Goal: Use online tool/utility: Utilize a website feature to perform a specific function

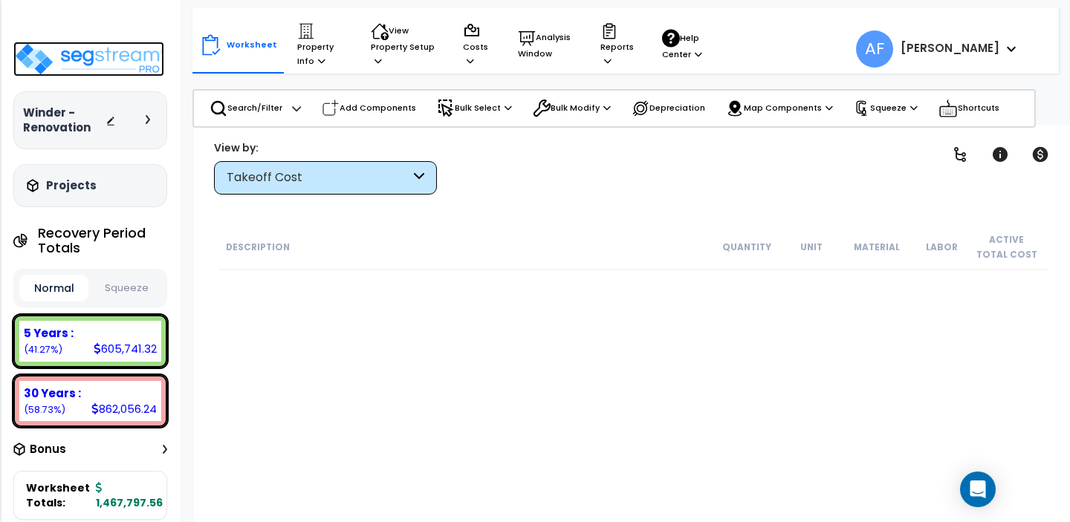
click at [62, 55] on img at bounding box center [88, 59] width 151 height 35
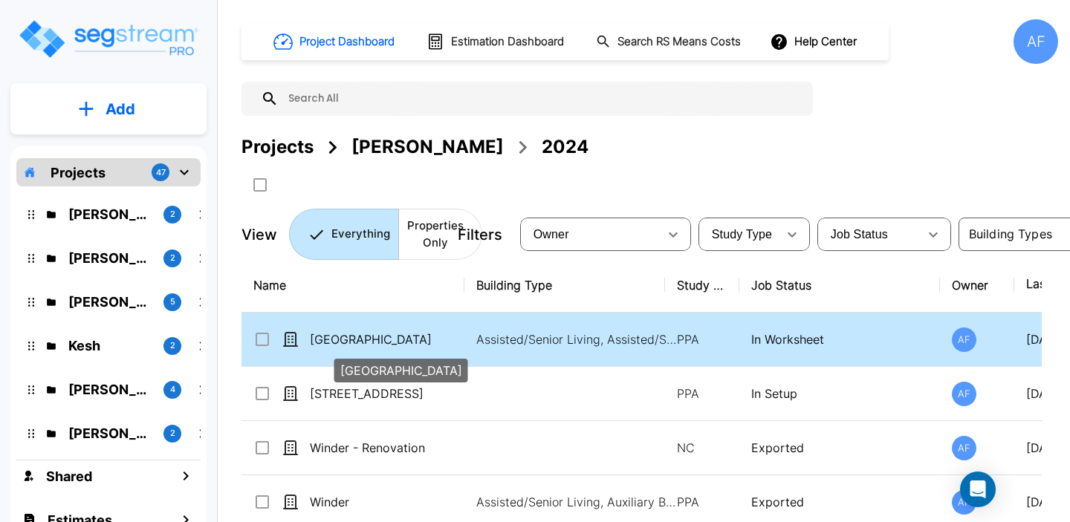
click at [425, 335] on p "[GEOGRAPHIC_DATA]" at bounding box center [384, 340] width 149 height 18
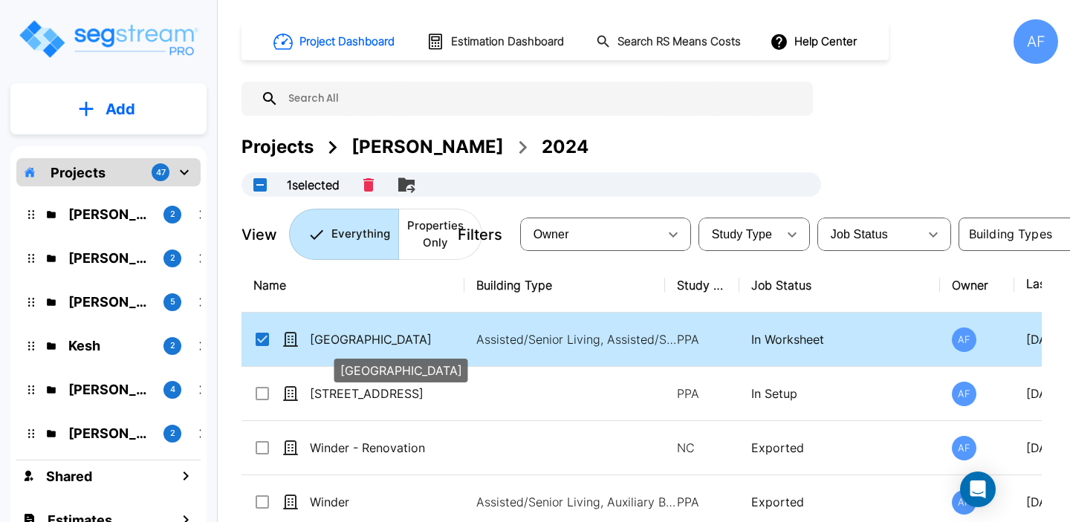
checkbox input "true"
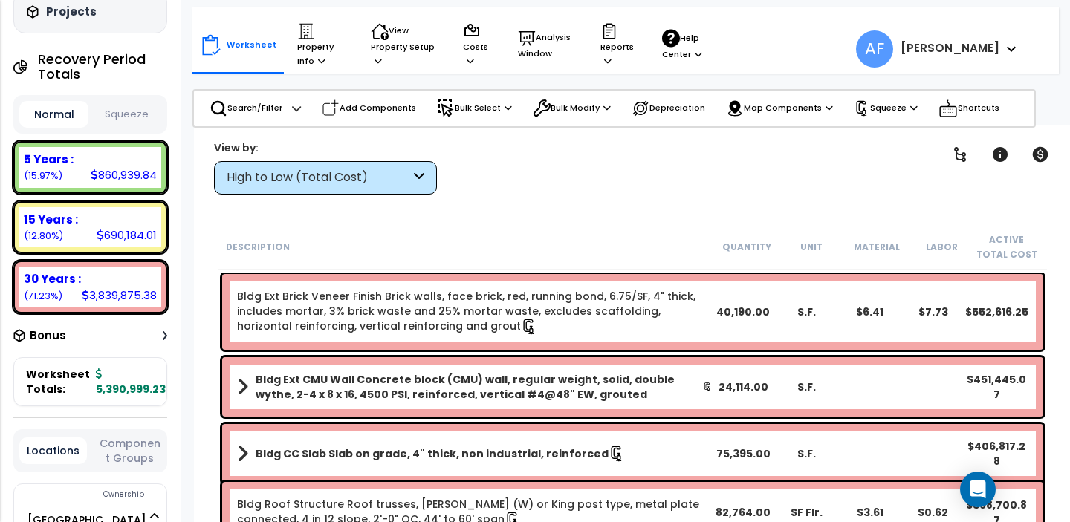
scroll to position [181, 0]
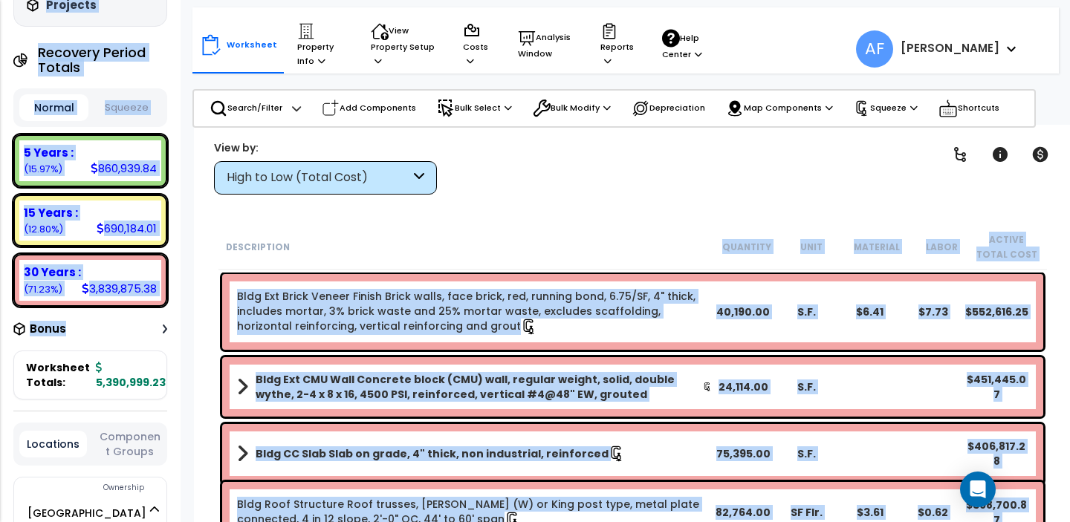
drag, startPoint x: 161, startPoint y: 328, endPoint x: 559, endPoint y: 231, distance: 409.2
click at [526, 125] on div "Property Name DB Costs Setup Indirect Costs Direct Costs Costs Setup Rapid Take…" at bounding box center [535, 94] width 1070 height 59
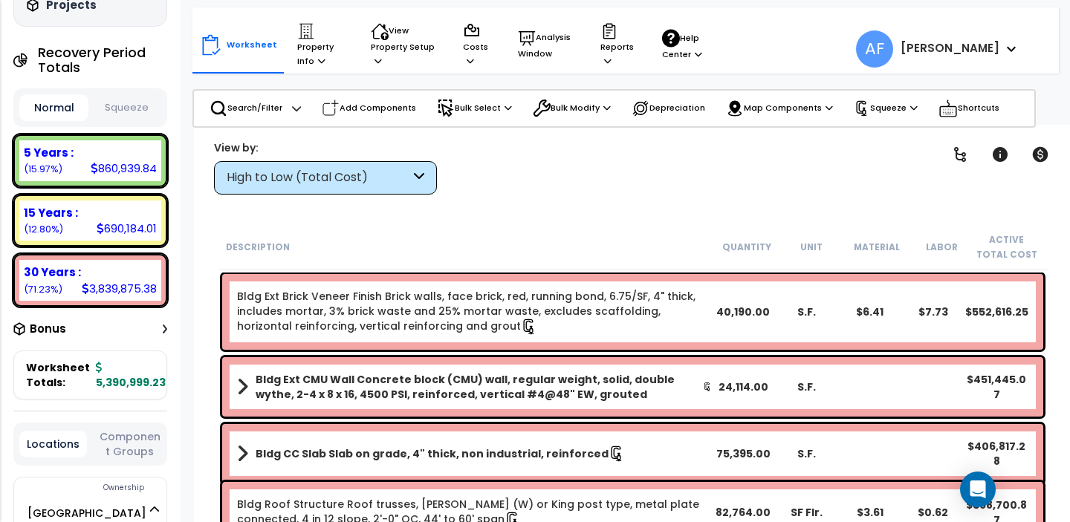
click at [749, 157] on div "Clear Filters" at bounding box center [685, 167] width 459 height 55
click at [749, 155] on div "Clear Filters" at bounding box center [685, 167] width 459 height 55
click at [892, 108] on p "Squeeze" at bounding box center [886, 108] width 64 height 16
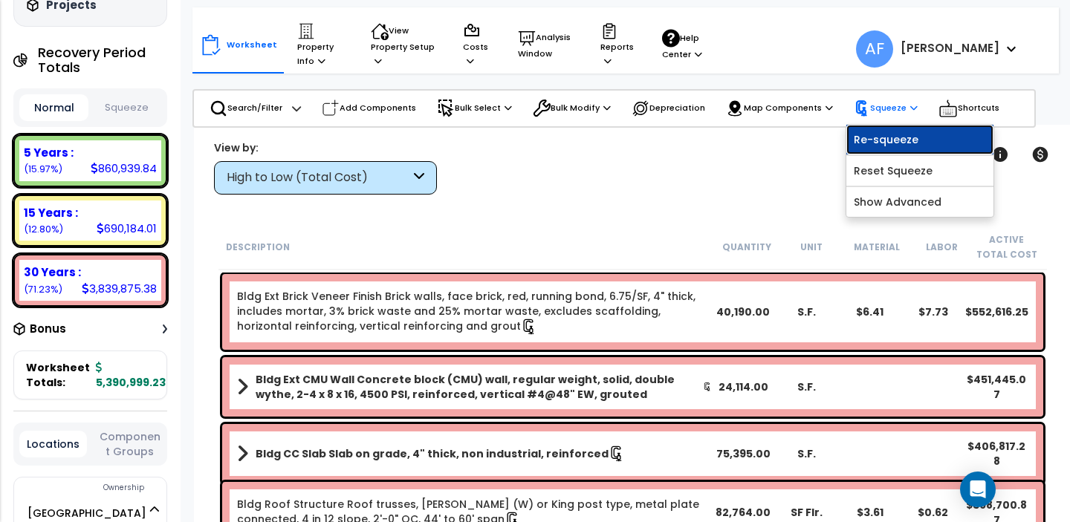
click at [888, 137] on link "Re-squeeze" at bounding box center [919, 140] width 147 height 30
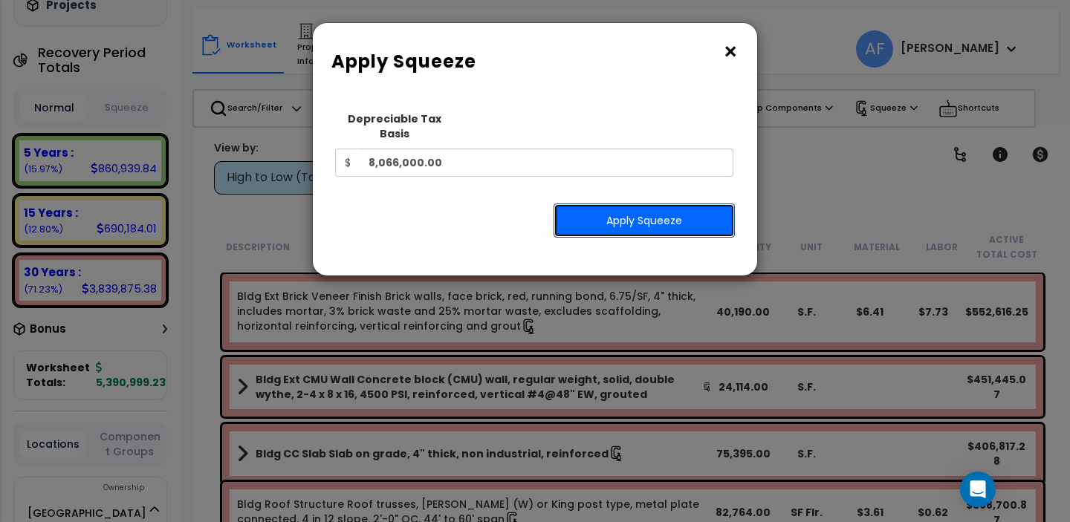
click at [662, 213] on button "Apply Squeeze" at bounding box center [644, 221] width 181 height 34
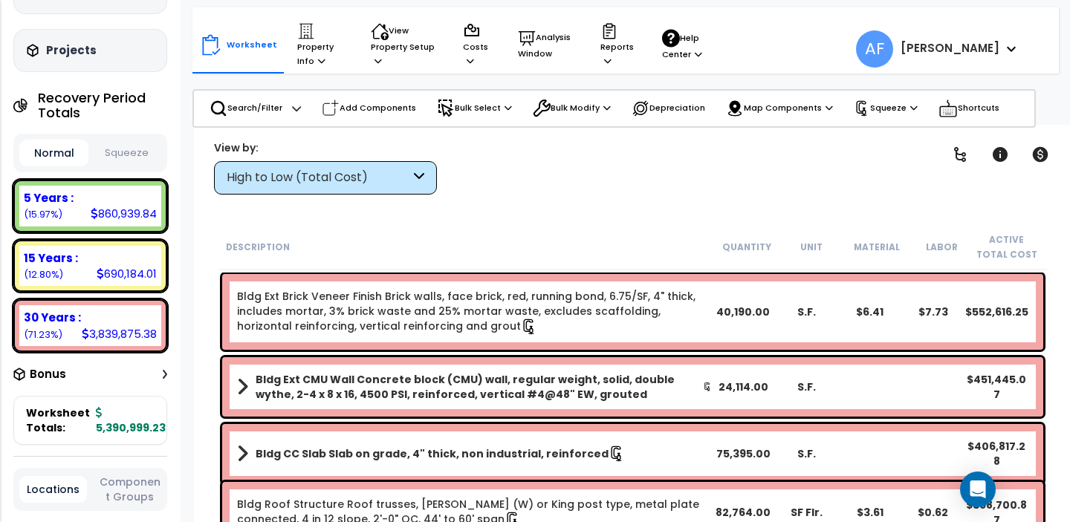
scroll to position [143, 0]
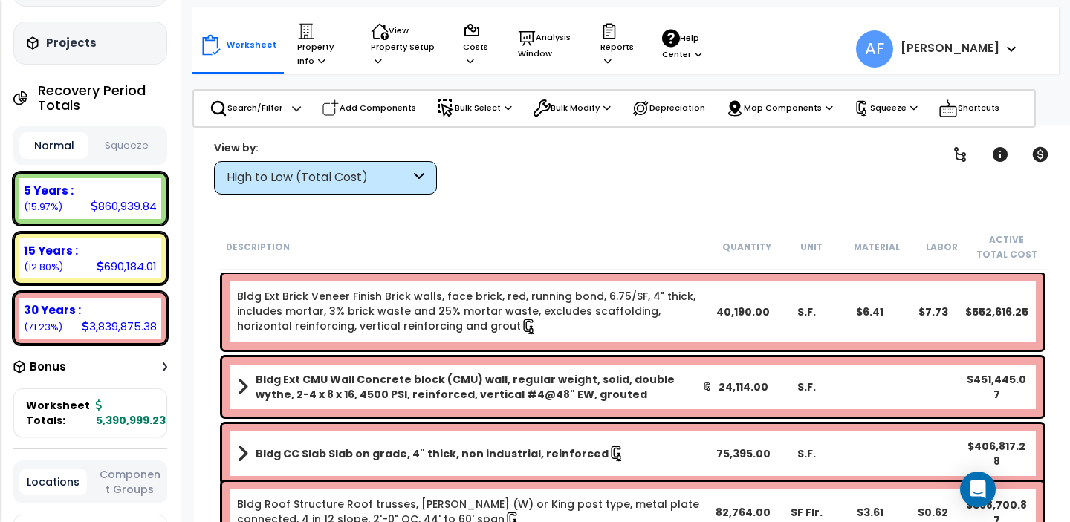
click at [143, 150] on button "Squeeze" at bounding box center [126, 146] width 69 height 26
click at [57, 134] on button "Normal" at bounding box center [53, 146] width 69 height 26
click at [120, 137] on button "Squeeze" at bounding box center [126, 146] width 69 height 26
